Goal: Information Seeking & Learning: Find specific fact

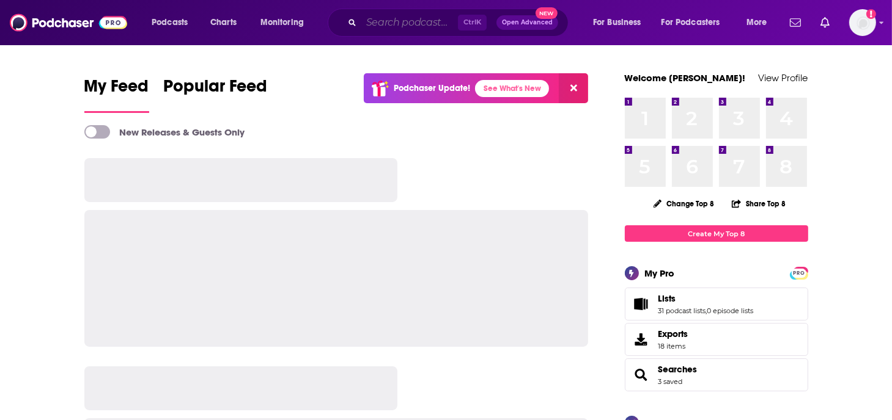
click at [409, 18] on input "Search podcasts, credits, & more..." at bounding box center [409, 23] width 97 height 20
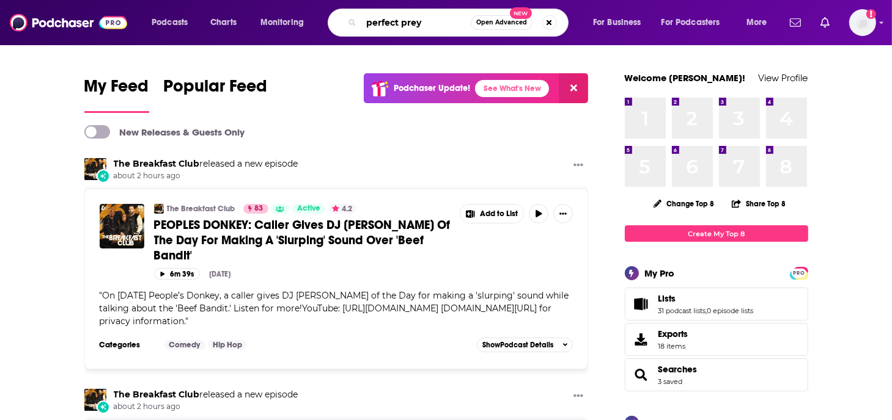
type input "perfect prey"
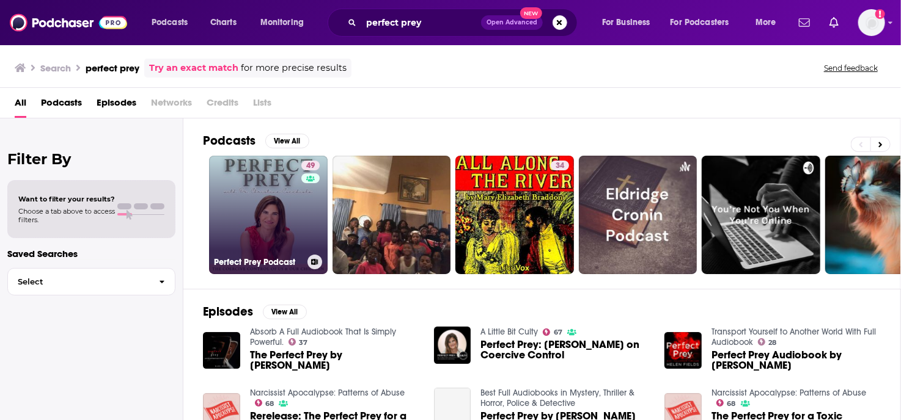
click at [268, 199] on link "49 Perfect Prey Podcast" at bounding box center [268, 215] width 119 height 119
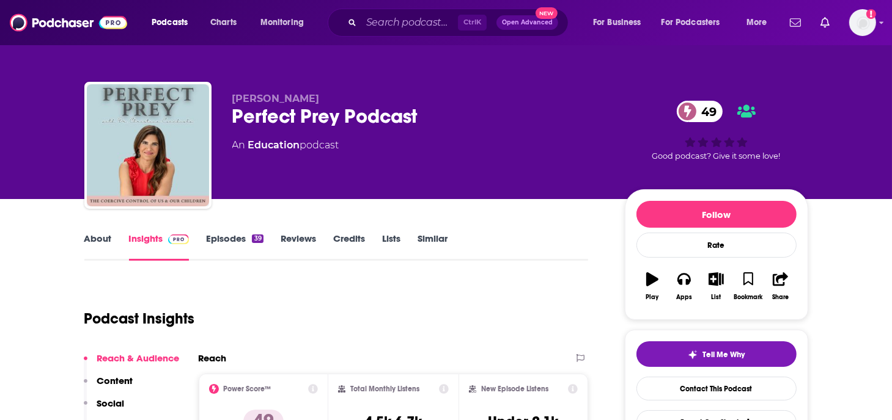
scroll to position [61, 0]
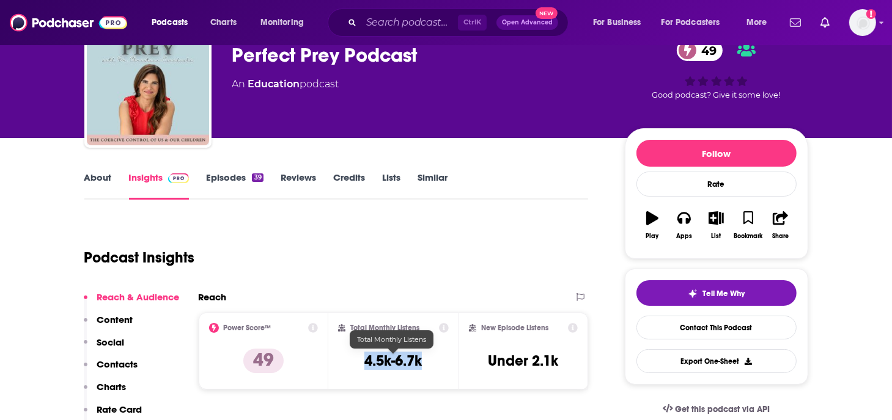
drag, startPoint x: 425, startPoint y: 359, endPoint x: 367, endPoint y: 359, distance: 58.1
click at [367, 364] on div "Total Monthly Listens 4.5k-6.7k" at bounding box center [393, 351] width 111 height 56
copy h3 "4.5k-6.7k"
